Goal: Complete application form

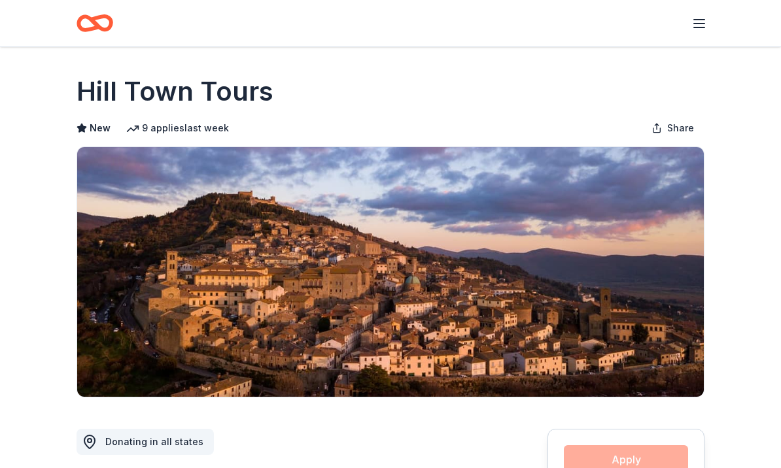
scroll to position [1193, 0]
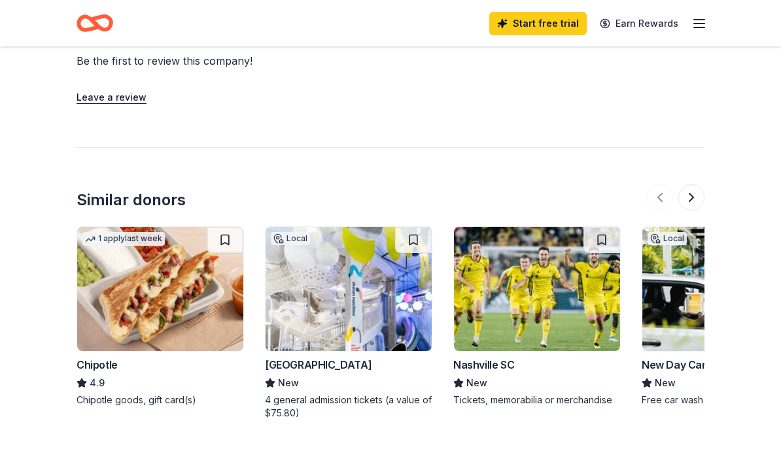
click at [319, 268] on img at bounding box center [349, 289] width 166 height 124
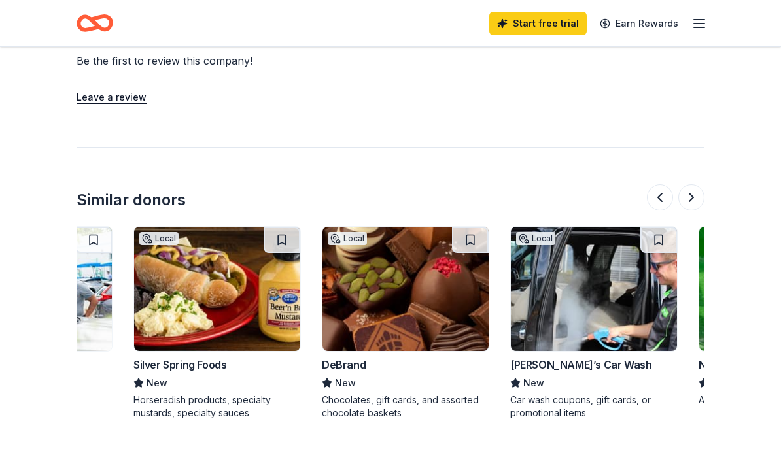
scroll to position [0, 697]
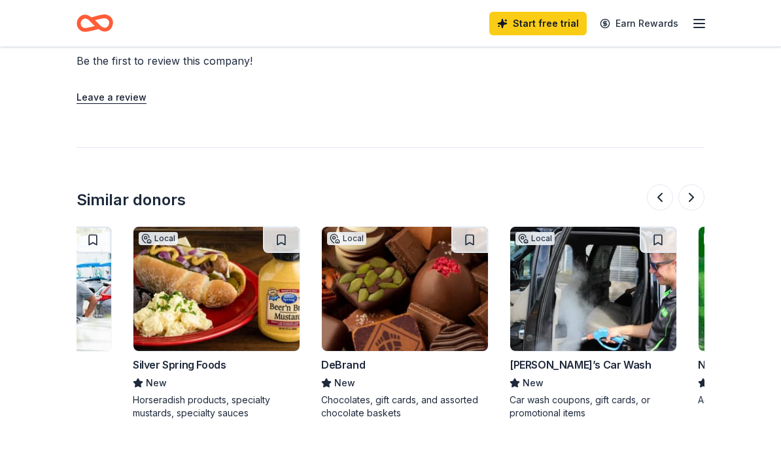
click at [196, 261] on img at bounding box center [216, 289] width 166 height 124
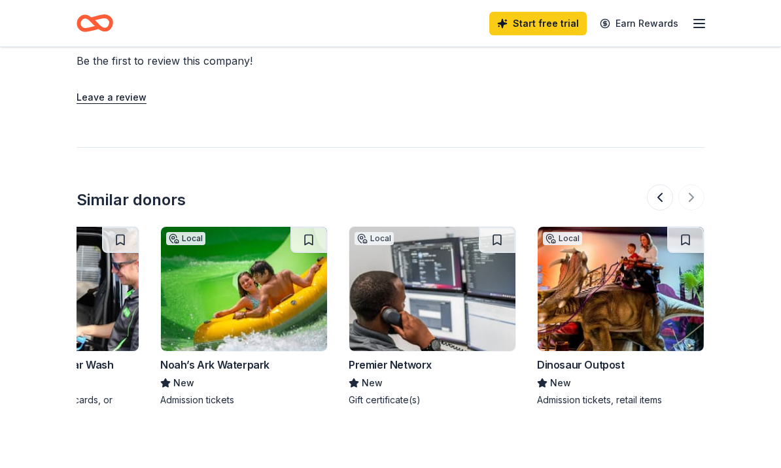
scroll to position [0, 1235]
click at [592, 252] on img at bounding box center [621, 289] width 166 height 124
click at [394, 301] on img at bounding box center [432, 289] width 166 height 124
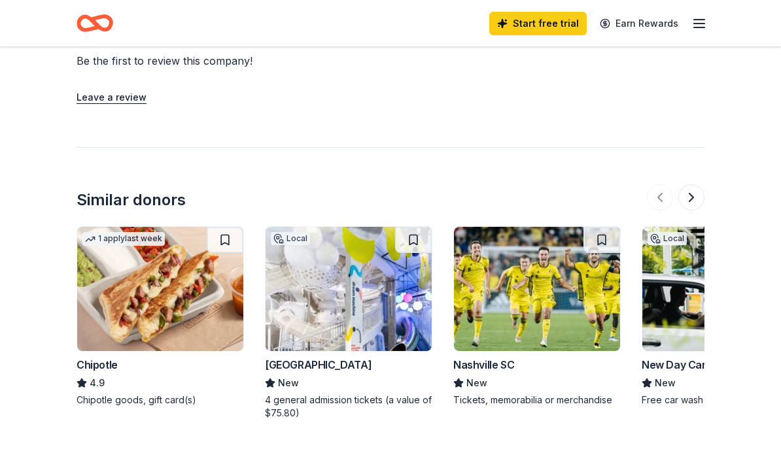
scroll to position [0, -1]
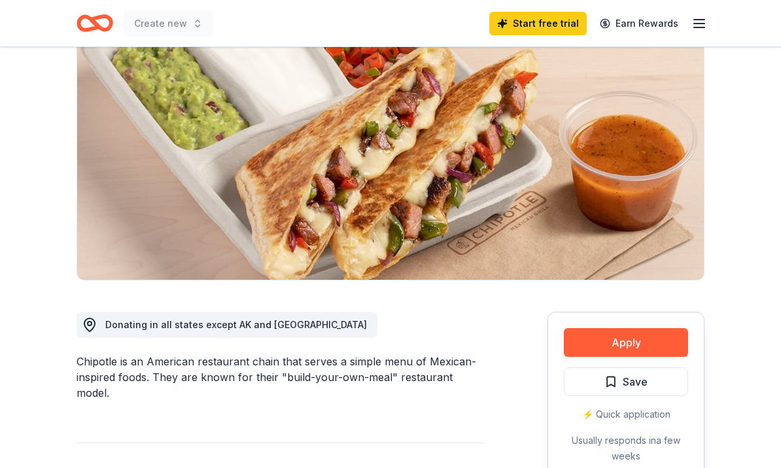
scroll to position [116, 0]
click at [614, 413] on div "⚡️ Quick application" at bounding box center [626, 416] width 124 height 16
click at [621, 342] on button "Apply" at bounding box center [626, 344] width 124 height 29
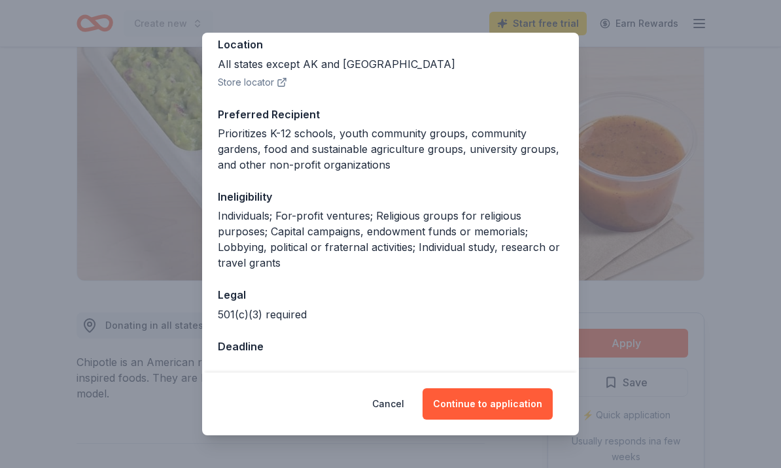
scroll to position [154, 0]
click at [495, 402] on button "Continue to application" at bounding box center [488, 404] width 130 height 31
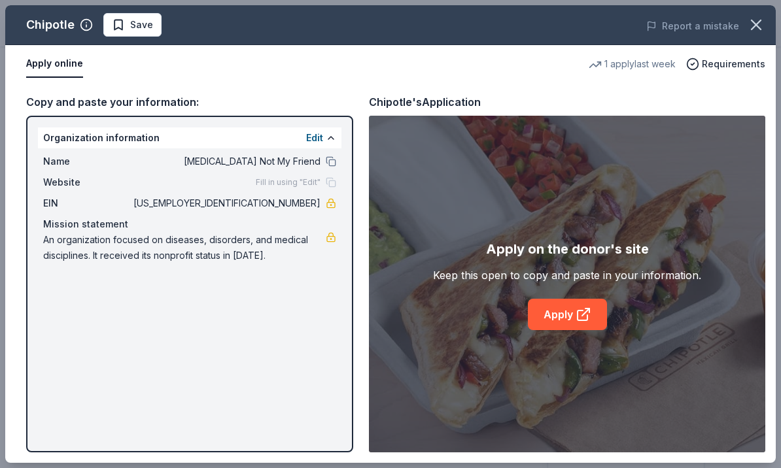
click at [48, 161] on span "Name" at bounding box center [87, 162] width 88 height 16
click at [60, 135] on div "Organization information Edit" at bounding box center [190, 138] width 304 height 21
click at [569, 315] on link "Apply" at bounding box center [567, 314] width 79 height 31
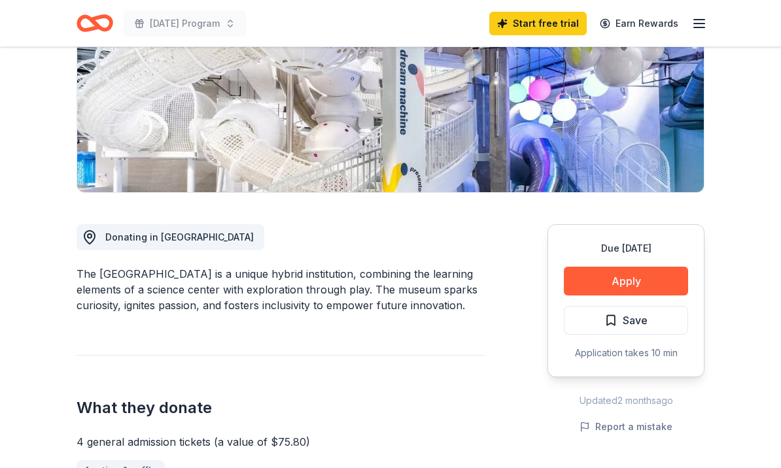
scroll to position [168, 0]
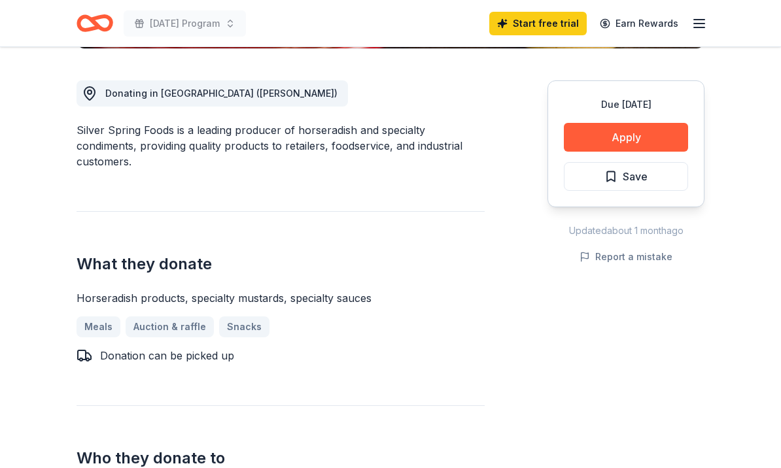
scroll to position [345, 0]
